Goal: Communication & Community: Ask a question

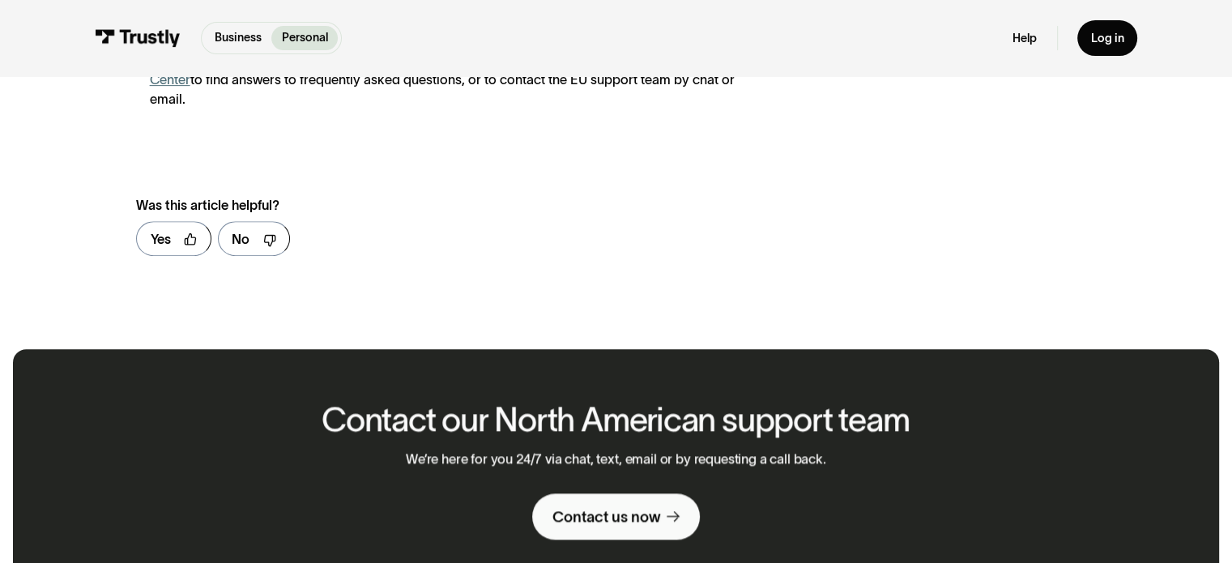
scroll to position [810, 0]
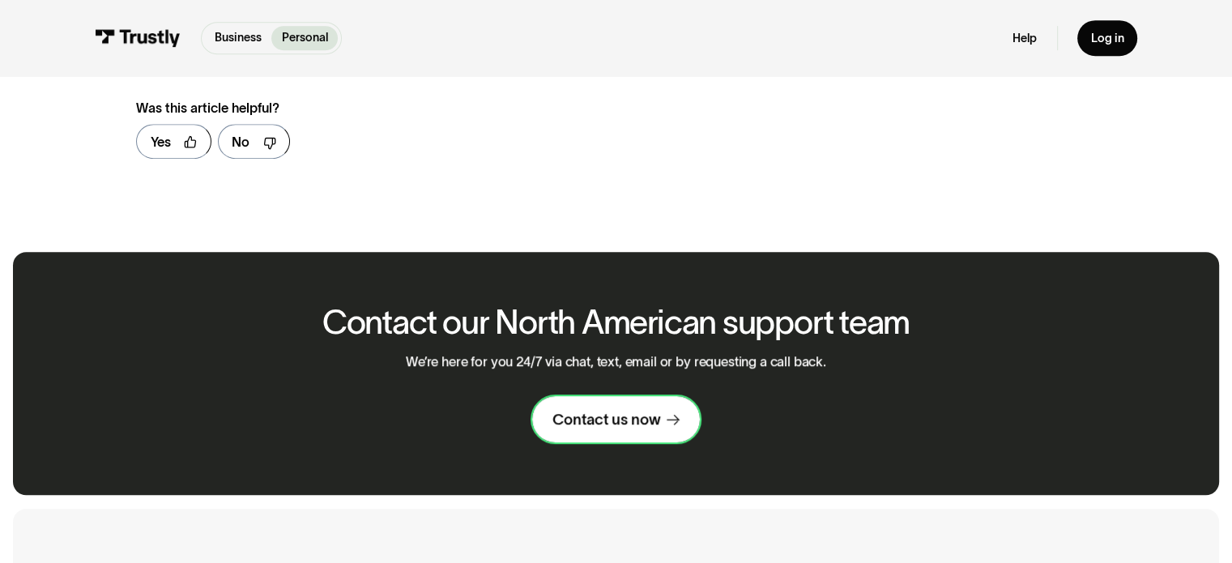
click at [616, 410] on div "Contact us now" at bounding box center [607, 419] width 108 height 19
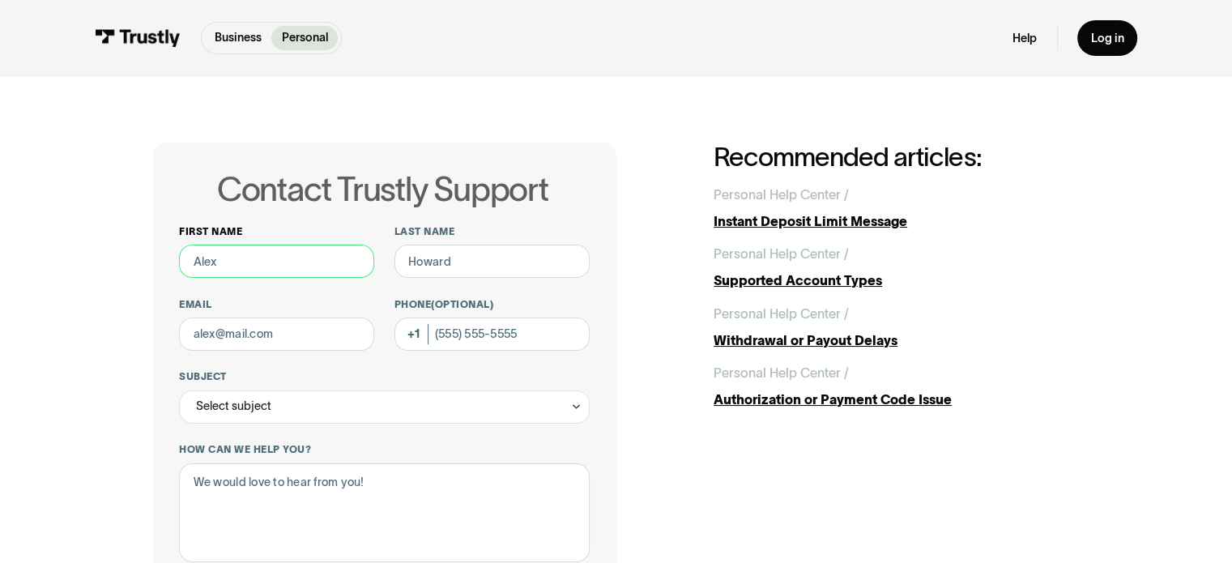
click at [279, 265] on input "First name" at bounding box center [276, 261] width 195 height 33
type input "[PERSON_NAME]"
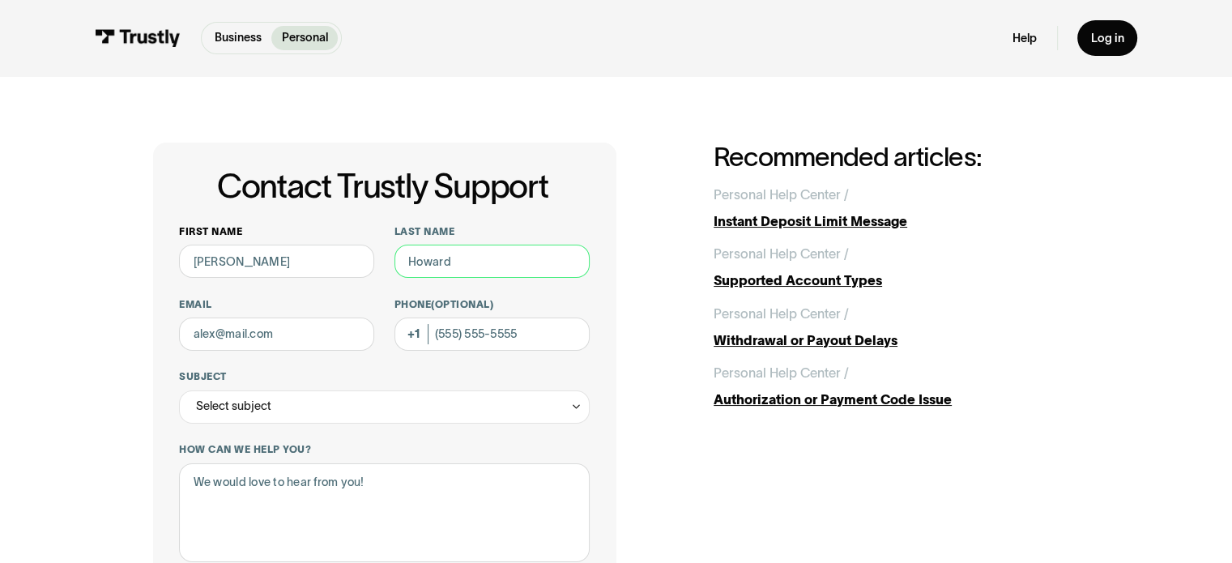
type input "[PERSON_NAME]"
type input "[EMAIL_ADDRESS][DOMAIN_NAME]"
type input "[PHONE_NUMBER]"
click at [319, 397] on div "Select subject" at bounding box center [384, 407] width 410 height 33
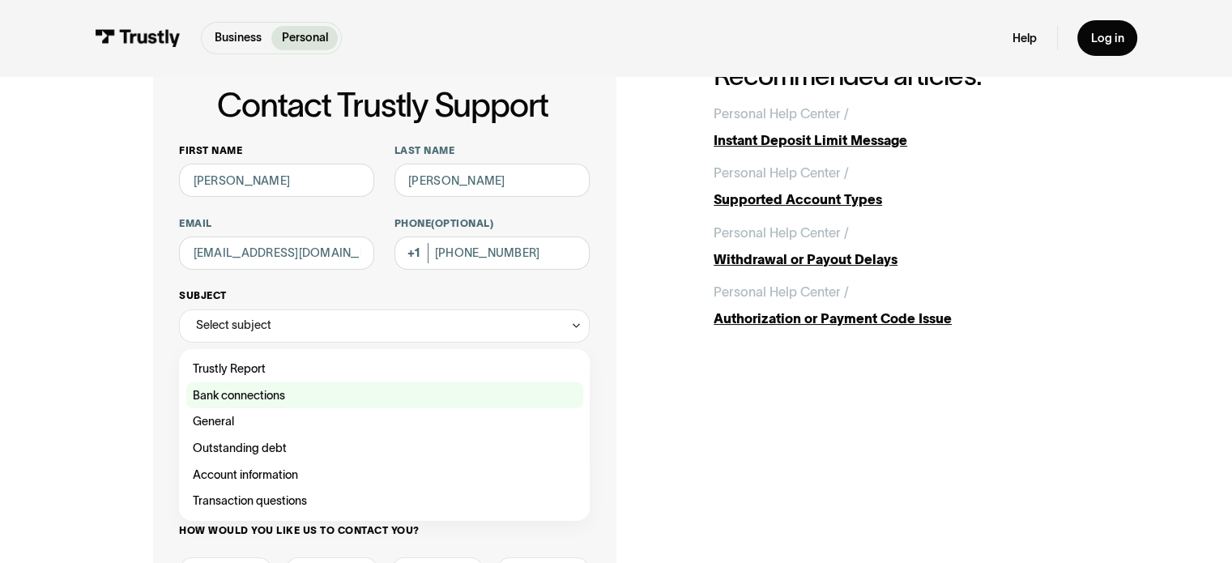
scroll to position [162, 0]
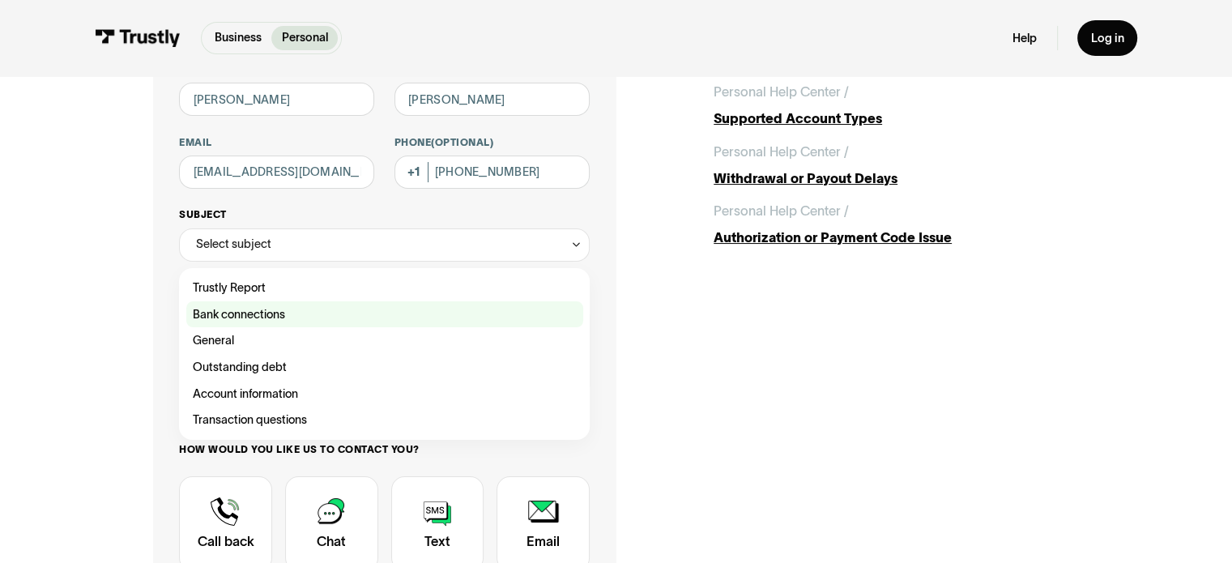
click at [285, 323] on div "Contact Trustly Support" at bounding box center [384, 314] width 397 height 27
type input "**********"
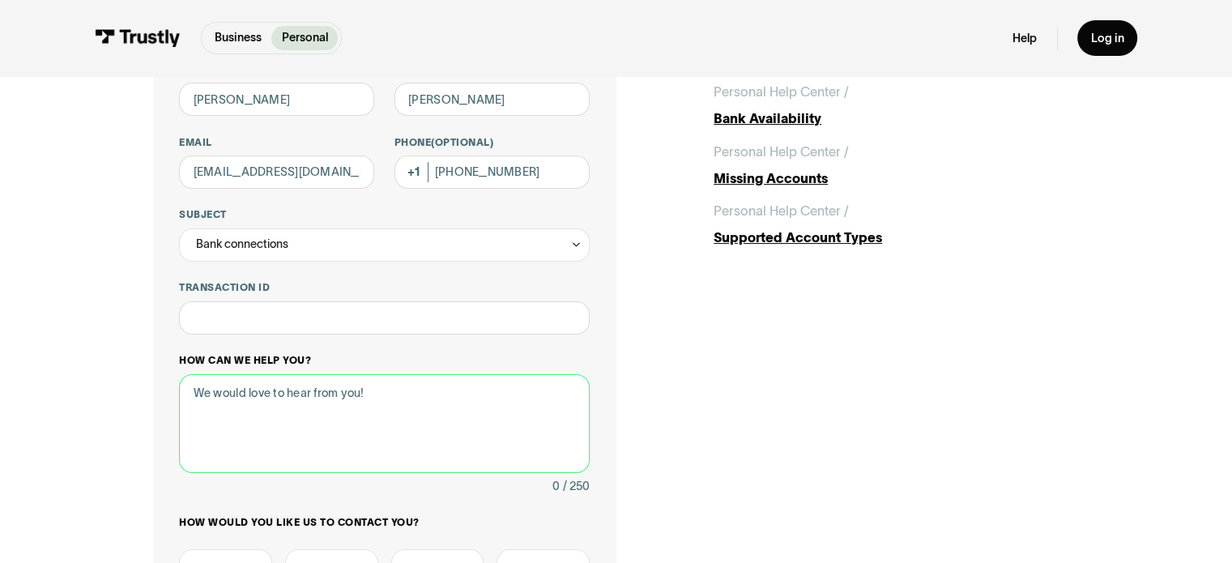
click at [295, 402] on textarea "How can we help you?" at bounding box center [384, 424] width 410 height 100
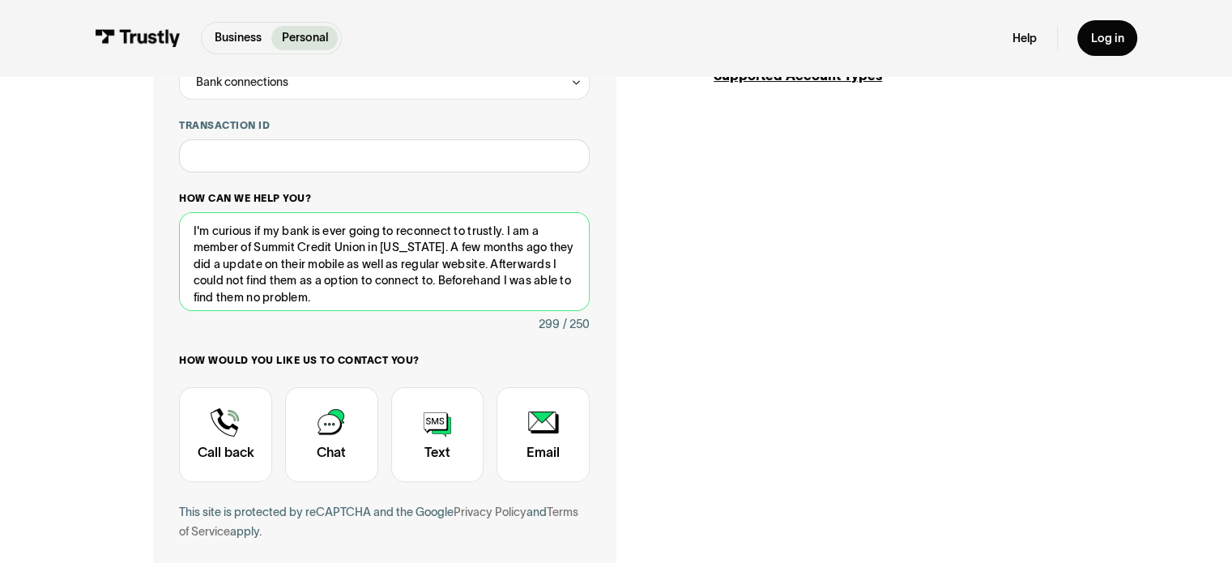
scroll to position [4, 0]
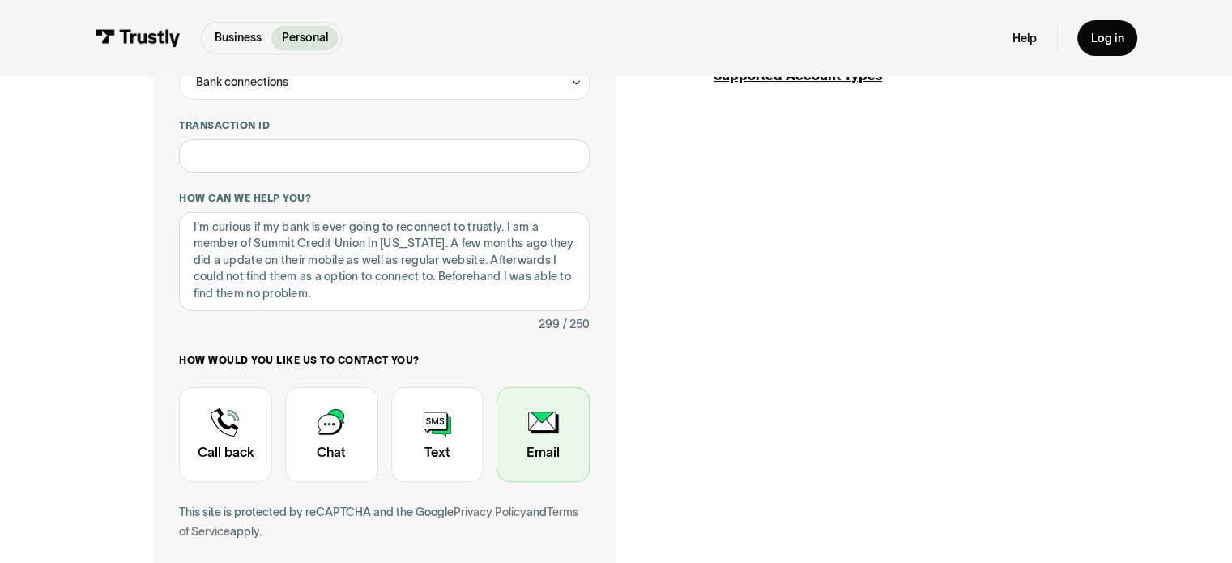
click at [548, 428] on div "Contact Trustly Support" at bounding box center [543, 435] width 93 height 96
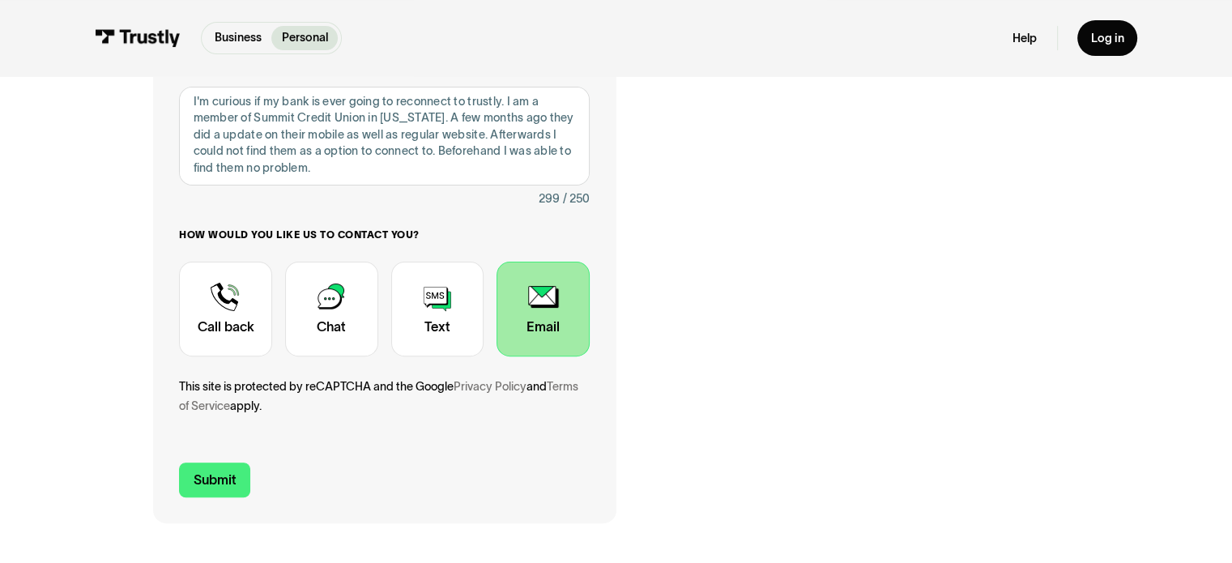
scroll to position [324, 0]
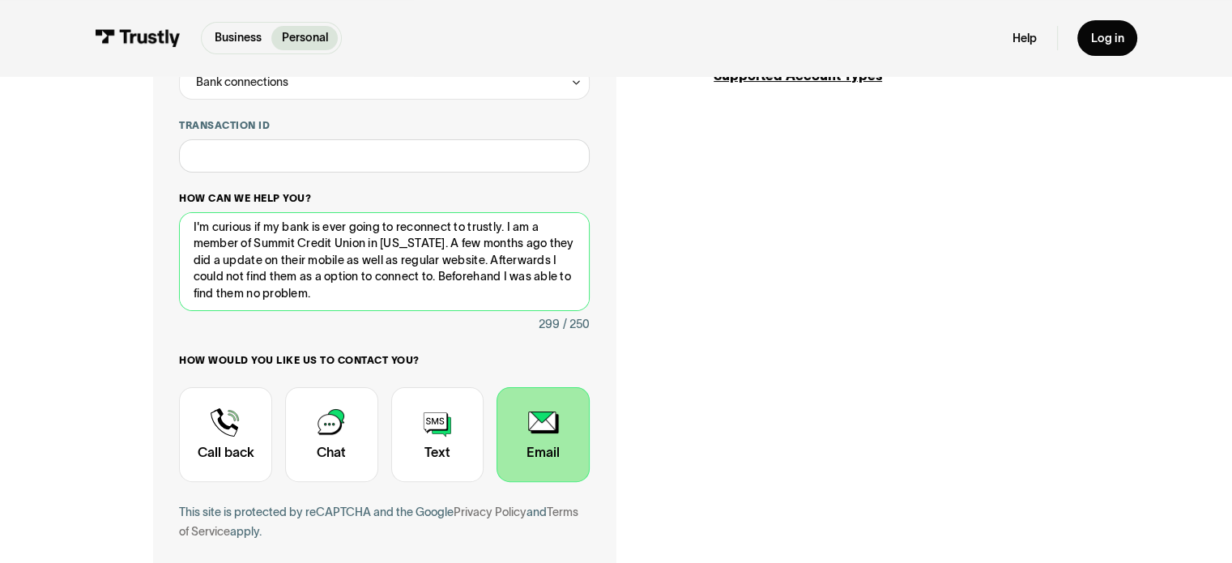
click at [472, 302] on textarea "I'm curious if my bank is ever going to reconnect to trustly. I am a member of …" at bounding box center [384, 262] width 410 height 100
type textarea "I'm curious if my bank is ever going to reconnect to trustly. I am a member of …"
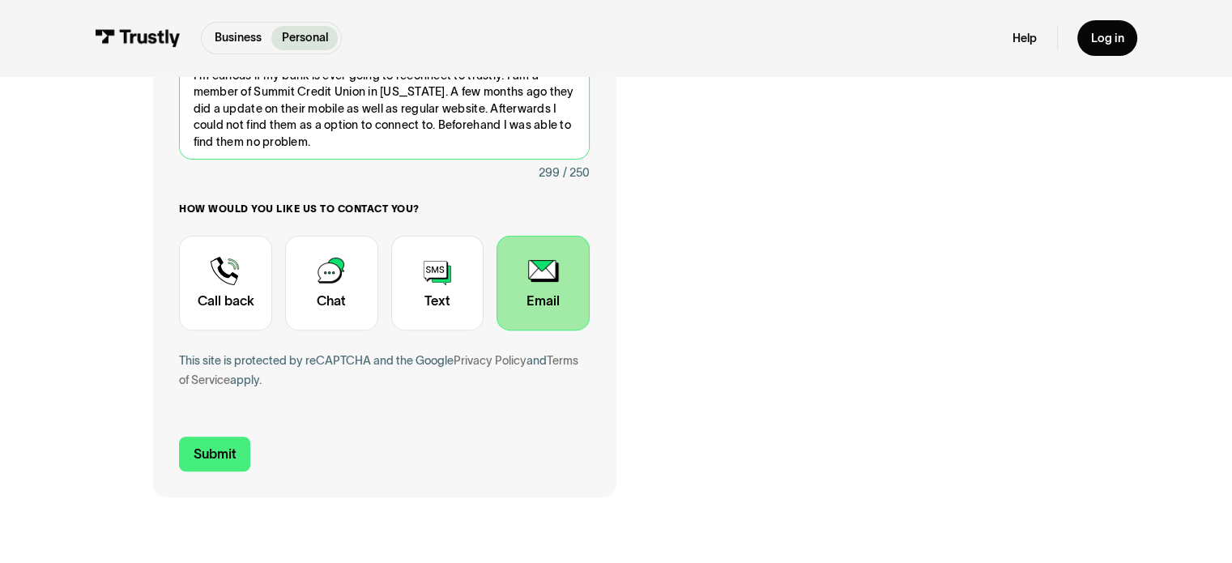
scroll to position [486, 0]
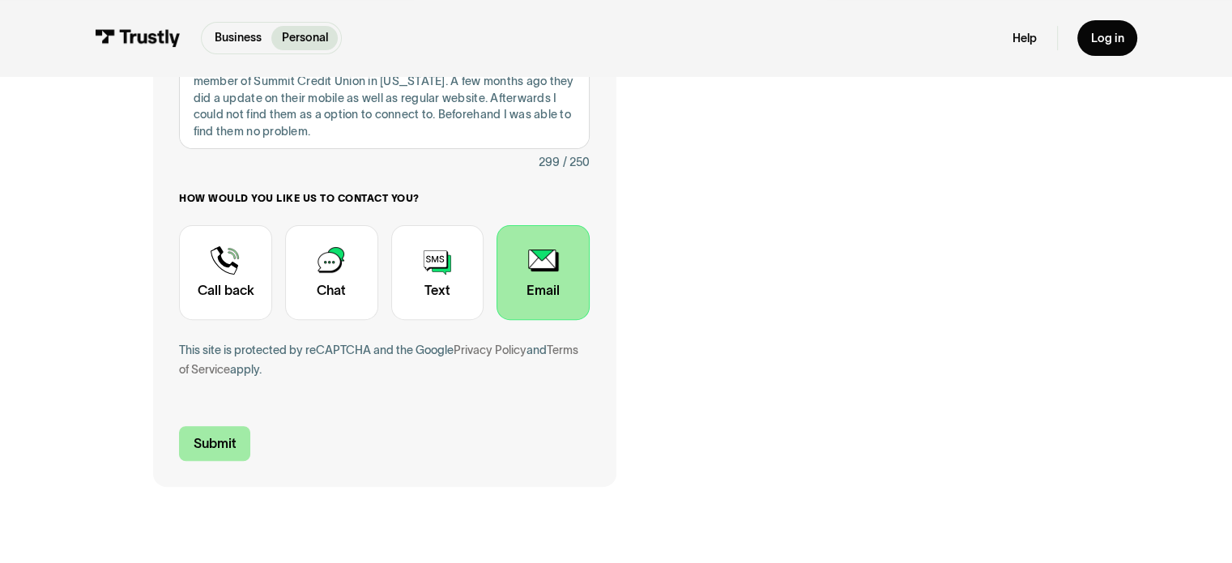
click at [210, 450] on input "Submit" at bounding box center [214, 443] width 71 height 35
type input "[PHONE_NUMBER]"
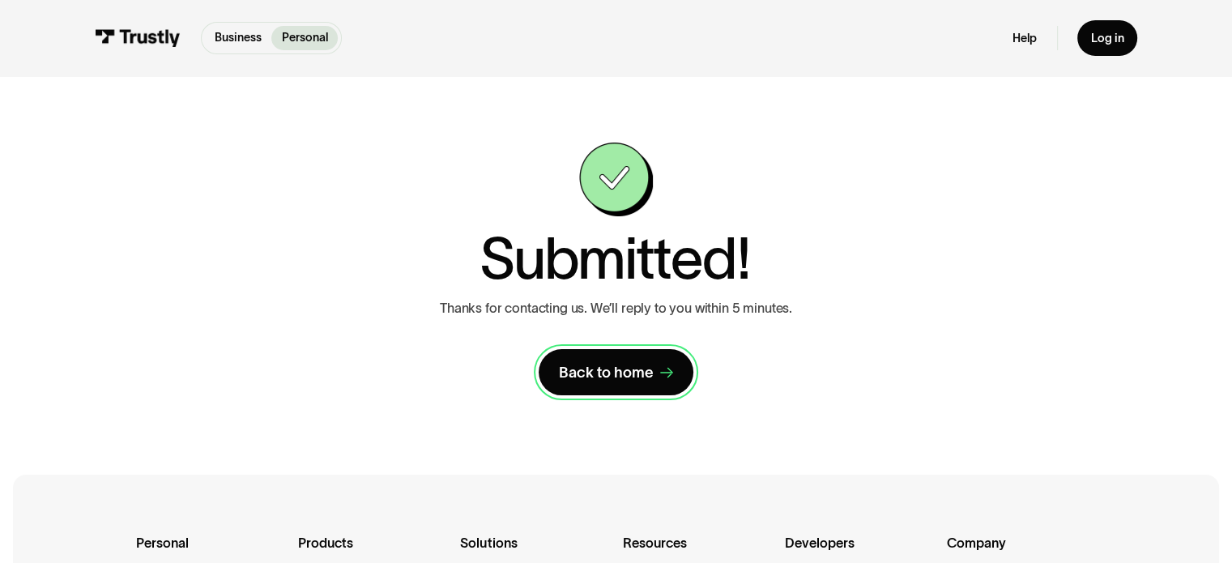
click at [622, 372] on div "Back to home" at bounding box center [606, 372] width 95 height 19
